Goal: Task Accomplishment & Management: Use online tool/utility

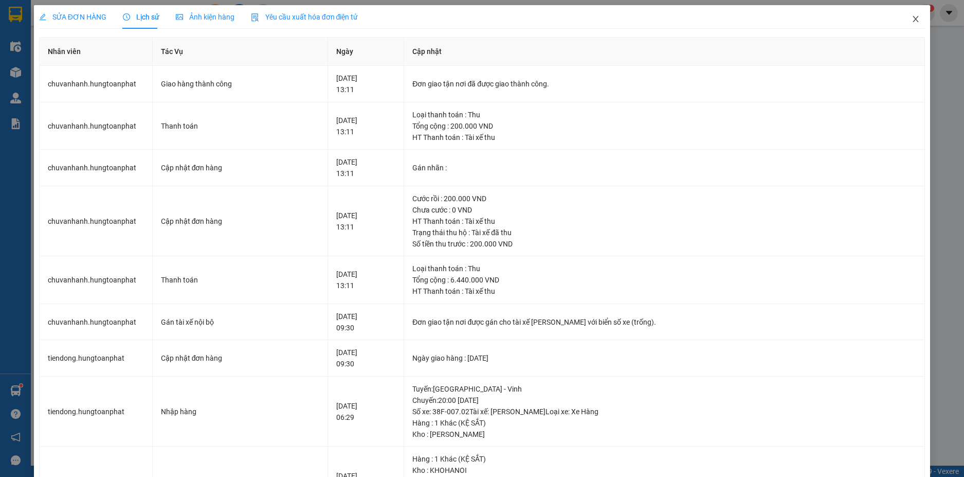
click at [913, 19] on icon "close" at bounding box center [916, 19] width 6 height 6
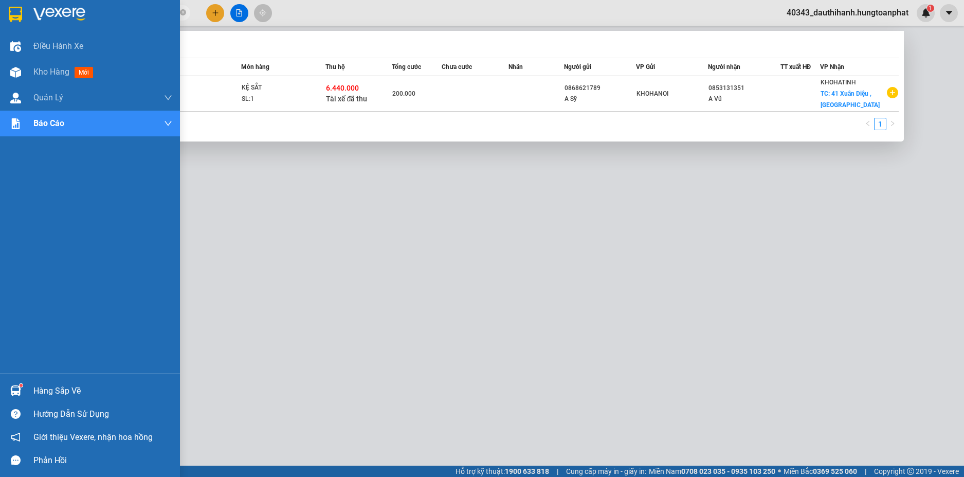
drag, startPoint x: 71, startPoint y: 10, endPoint x: 0, endPoint y: 7, distance: 71.0
click at [0, 7] on section "Kết quả tìm kiếm ( 1 ) Bộ lọc Mã ĐH Trạng thái Món hàng Thu hộ Tổng cước Chưa c…" at bounding box center [482, 238] width 964 height 477
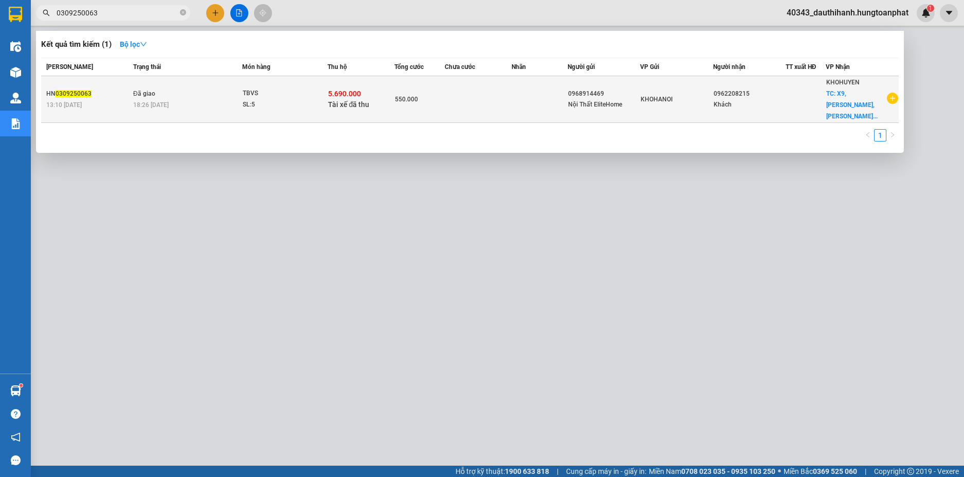
type input "0309250063"
click at [299, 92] on div "TBVS" at bounding box center [281, 93] width 77 height 11
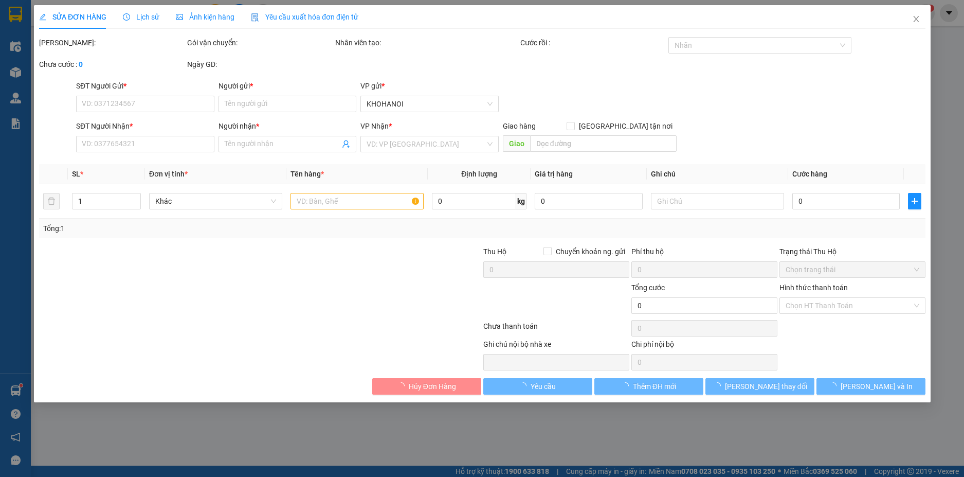
type input "0968914469"
type input "Nội Thất EliteHome"
type input "0962208215"
type input "Khách"
checkbox input "true"
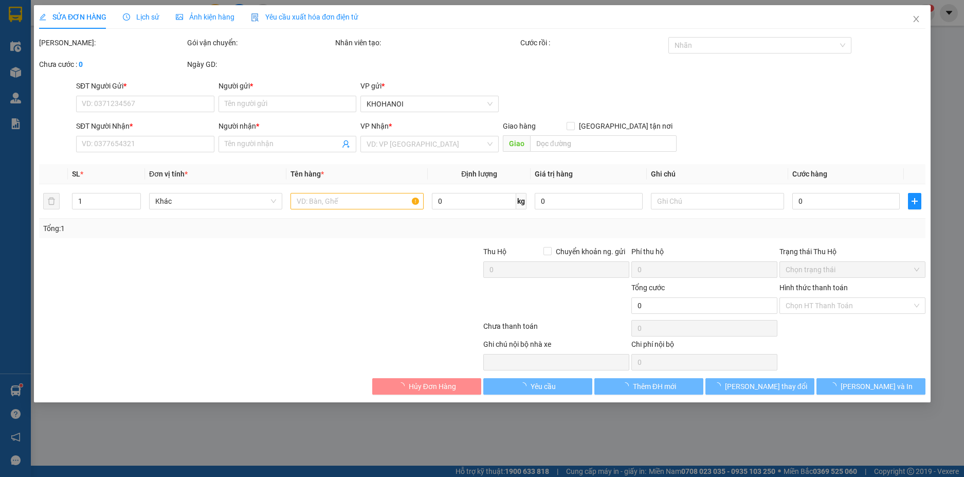
type input "X9, [PERSON_NAME], [PERSON_NAME], [GEOGRAPHIC_DATA]"
checkbox input "true"
type input "5.690.000"
type input "550.000"
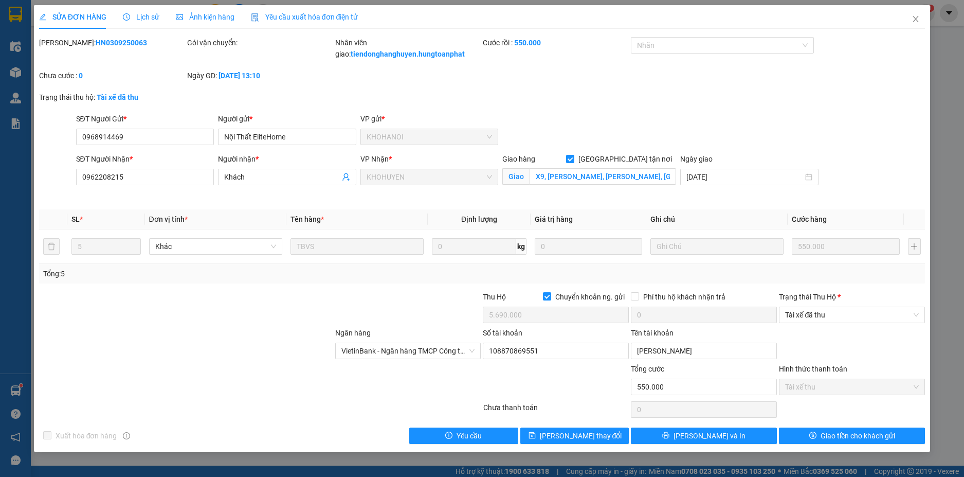
click at [139, 13] on span "Lịch sử" at bounding box center [141, 17] width 37 height 8
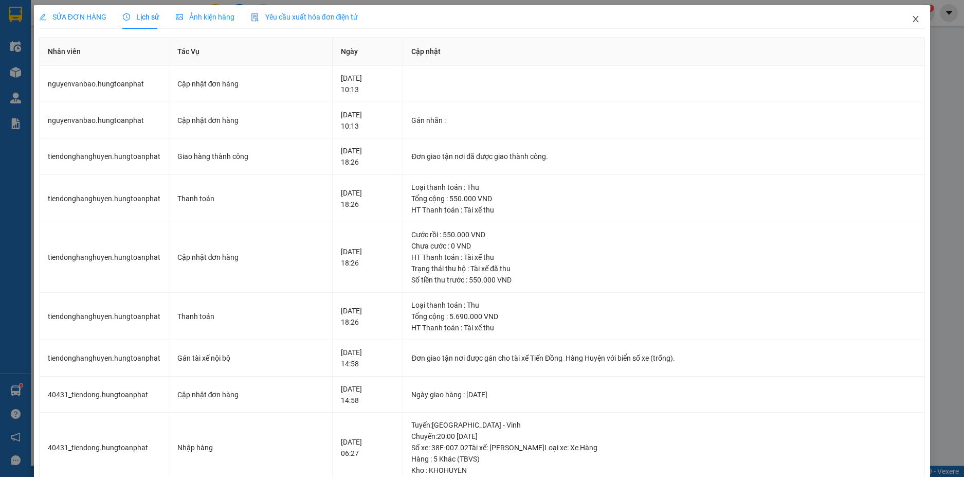
click at [911, 20] on icon "close" at bounding box center [915, 19] width 8 height 8
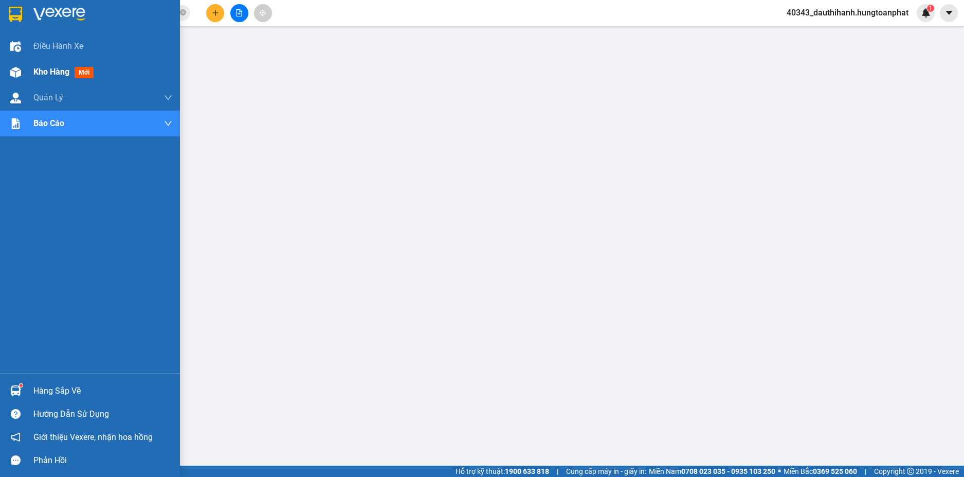
click at [53, 67] on span "Kho hàng" at bounding box center [51, 72] width 36 height 10
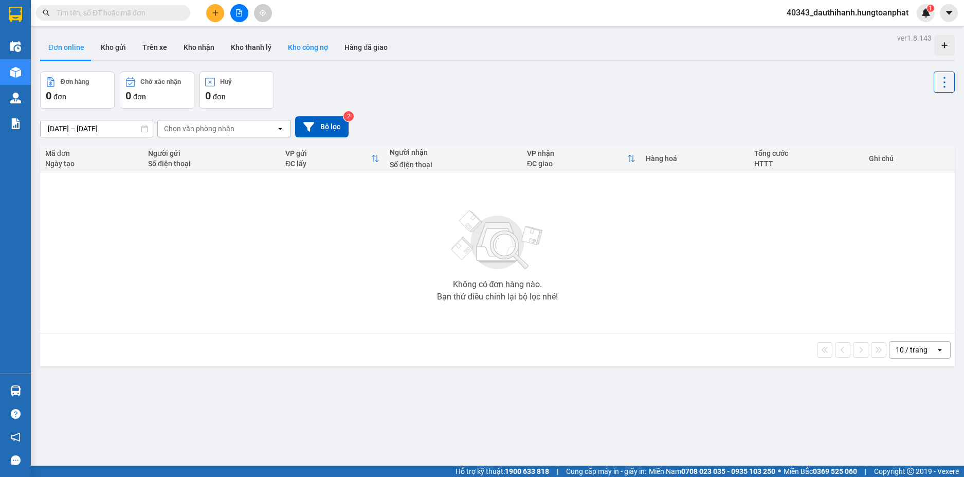
click at [305, 49] on button "Kho công nợ" at bounding box center [308, 47] width 57 height 25
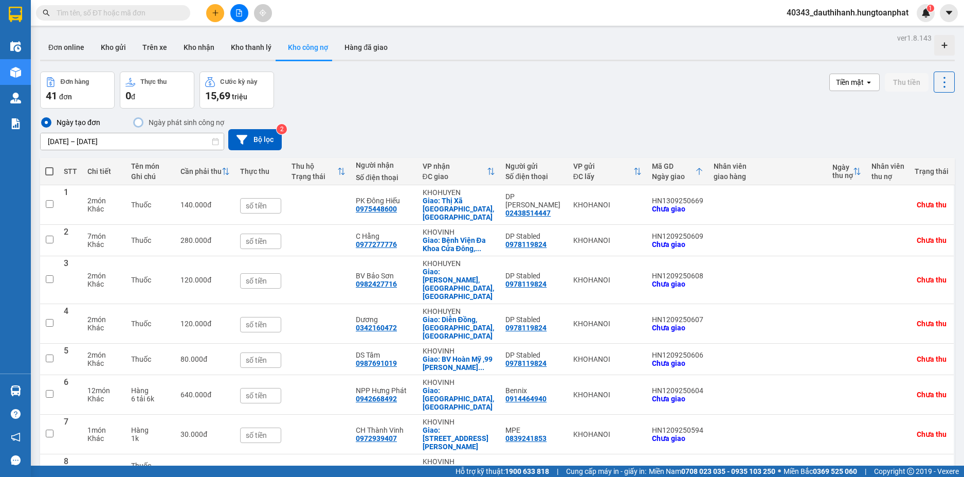
click at [179, 144] on input "[DATE] – [DATE]" at bounding box center [132, 141] width 183 height 16
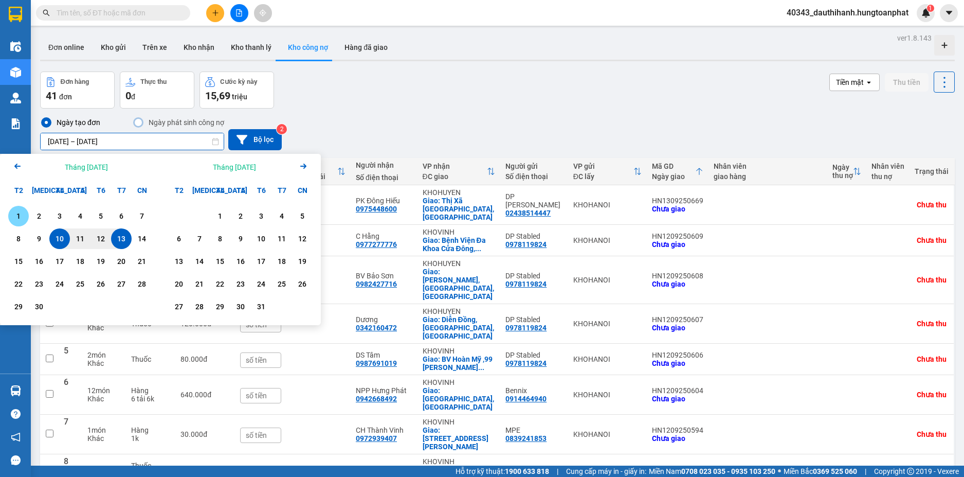
drag, startPoint x: 9, startPoint y: 215, endPoint x: 82, endPoint y: 250, distance: 81.2
click at [12, 215] on div "1" at bounding box center [18, 216] width 21 height 21
click at [120, 240] on div "13" at bounding box center [121, 238] width 14 height 12
type input "01/09/2025 – 13/09/2025"
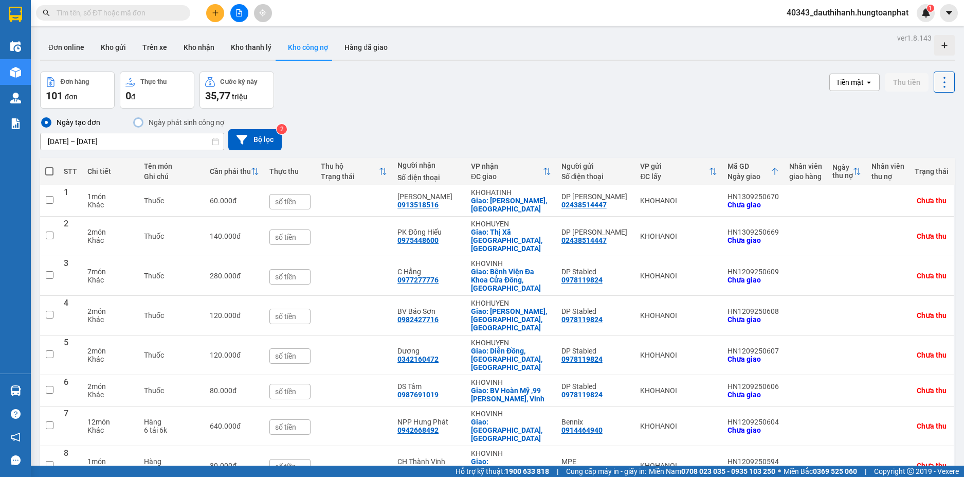
click at [939, 80] on icon at bounding box center [944, 82] width 14 height 14
click at [921, 108] on span "Xuất excel" at bounding box center [923, 110] width 33 height 10
click at [937, 85] on icon at bounding box center [944, 82] width 14 height 14
click at [929, 111] on span "Xuất excel" at bounding box center [923, 110] width 33 height 10
click at [937, 78] on icon at bounding box center [944, 82] width 14 height 14
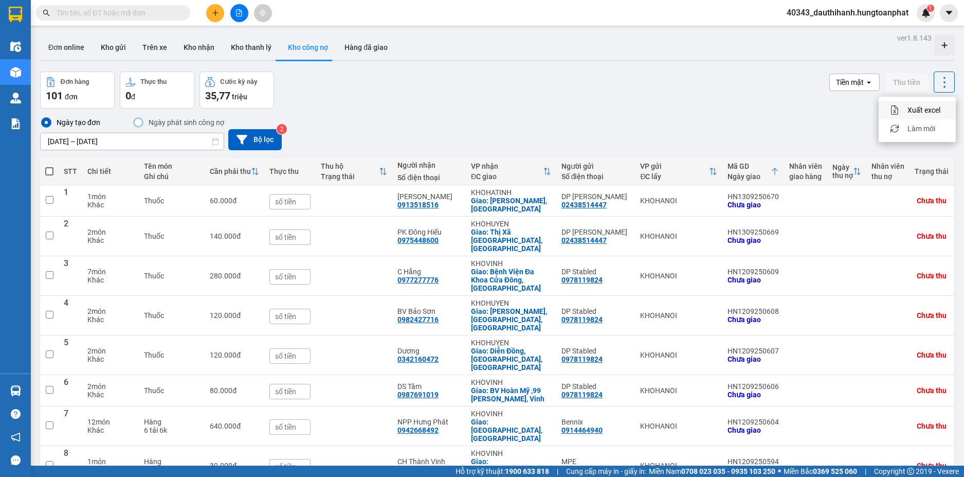
click at [915, 109] on span "Xuất excel" at bounding box center [923, 110] width 33 height 10
